Goal: Transaction & Acquisition: Subscribe to service/newsletter

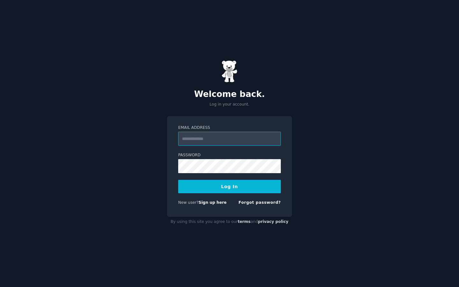
click at [222, 144] on input "Email Address" at bounding box center [229, 139] width 103 height 14
type input "**********"
click at [259, 183] on button "Log In" at bounding box center [229, 186] width 103 height 13
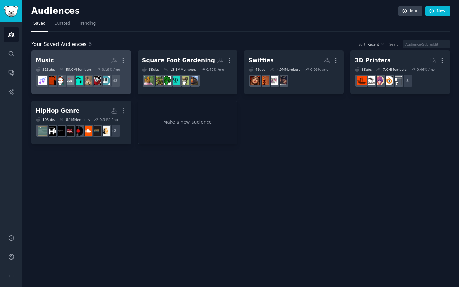
click at [94, 57] on h2 "Music More" at bounding box center [81, 60] width 91 height 11
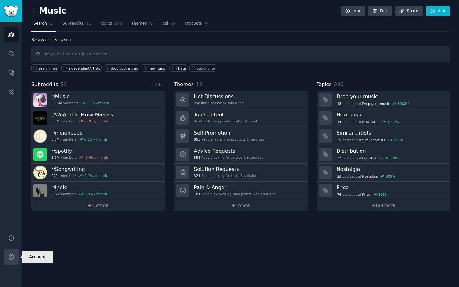
click at [9, 258] on icon "Sidebar" at bounding box center [11, 256] width 5 height 5
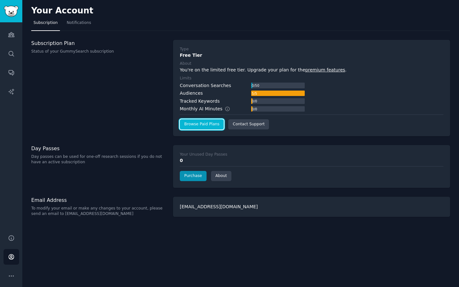
click at [210, 126] on link "Browse Paid Plans" at bounding box center [202, 124] width 44 height 10
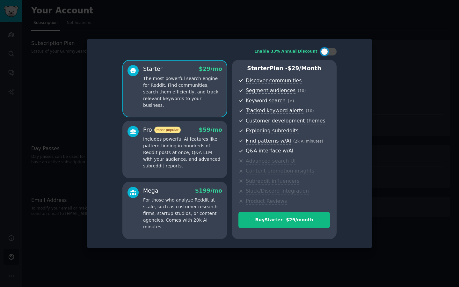
click at [192, 145] on p "Includes powerful AI features like pattern-finding in hundreds of Reddit posts …" at bounding box center [182, 152] width 79 height 33
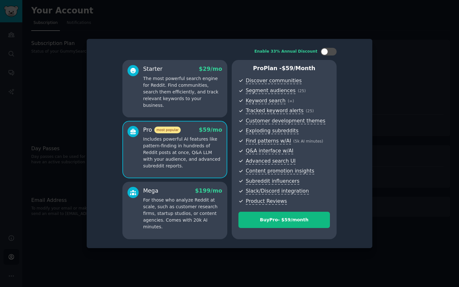
click at [188, 192] on div "Mega $ 199 /mo" at bounding box center [182, 191] width 79 height 8
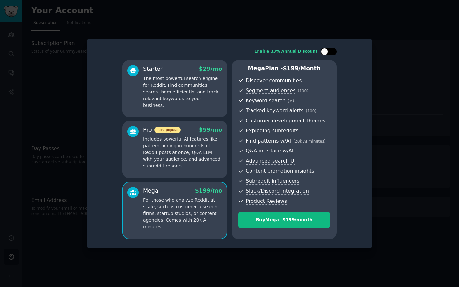
click at [331, 53] on div at bounding box center [331, 51] width 3 height 3
checkbox input "true"
click at [406, 62] on div at bounding box center [229, 143] width 459 height 287
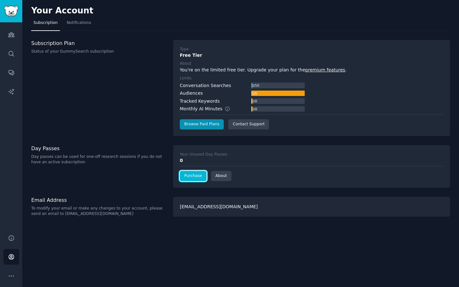
click at [193, 175] on link "Purchase" at bounding box center [193, 176] width 27 height 10
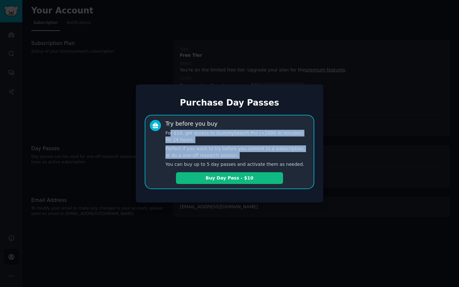
drag, startPoint x: 170, startPoint y: 133, endPoint x: 216, endPoint y: 159, distance: 52.9
click at [217, 159] on div "Try before you buy For $10, get access to GummySearch Pro (+2000 AI minutes) fo…" at bounding box center [237, 144] width 144 height 48
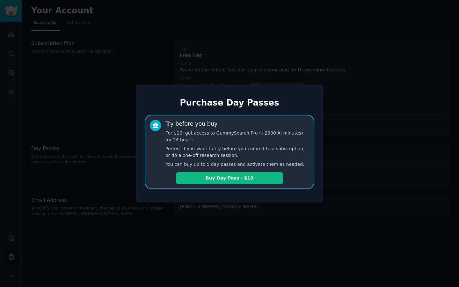
click at [346, 155] on div at bounding box center [229, 143] width 459 height 287
